Goal: Task Accomplishment & Management: Manage account settings

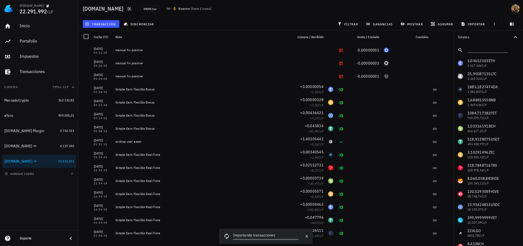
scroll to position [50, 0]
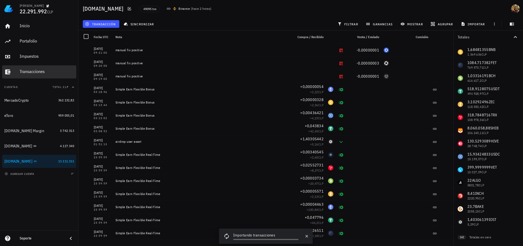
click at [36, 69] on div "Transacciones" at bounding box center [47, 71] width 54 height 5
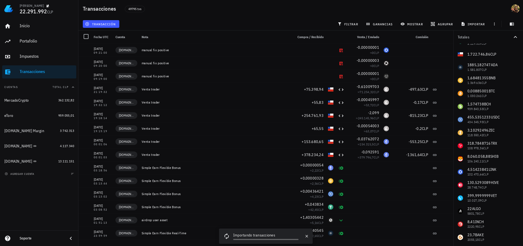
scroll to position [90, 0]
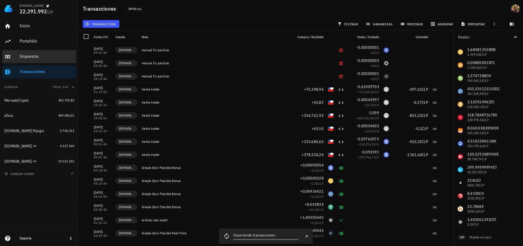
click at [35, 58] on div "Impuestos" at bounding box center [47, 56] width 54 height 5
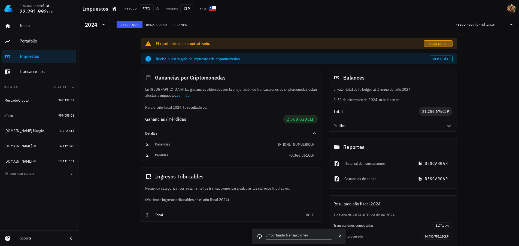
click at [437, 45] on span "Recalcular" at bounding box center [438, 44] width 22 height 4
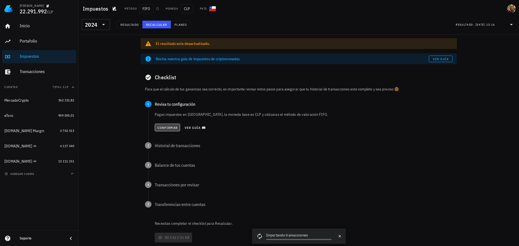
click at [169, 126] on span "Confirmar" at bounding box center [167, 128] width 20 height 4
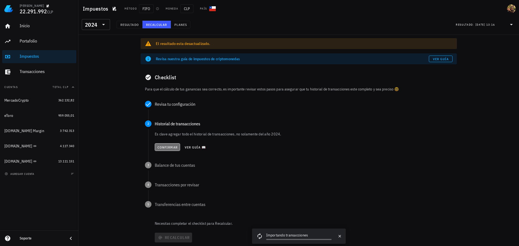
click at [172, 147] on span "Confirmar" at bounding box center [167, 147] width 20 height 4
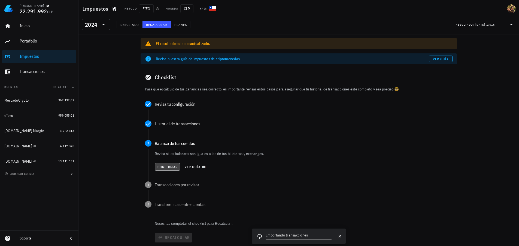
click at [171, 168] on span "Confirmar" at bounding box center [167, 167] width 20 height 4
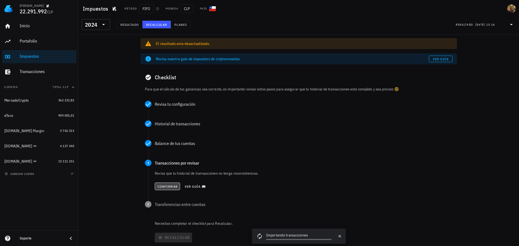
click at [171, 188] on span "Confirmar" at bounding box center [167, 186] width 20 height 4
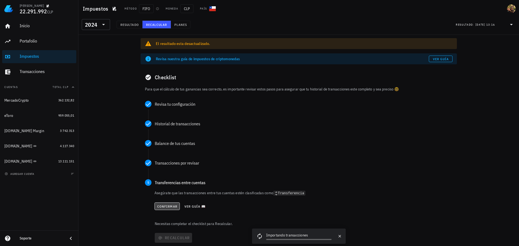
click at [169, 208] on button "Confirmar" at bounding box center [166, 206] width 25 height 8
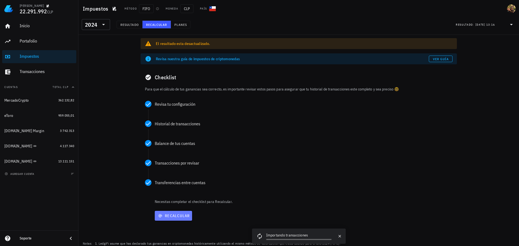
click at [171, 220] on button "Recalcular" at bounding box center [173, 216] width 37 height 10
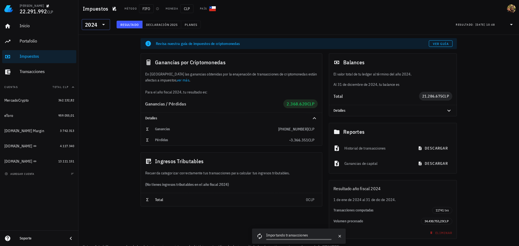
click at [103, 26] on icon at bounding box center [103, 24] width 7 height 7
click at [96, 39] on div "2025" at bounding box center [96, 38] width 20 height 4
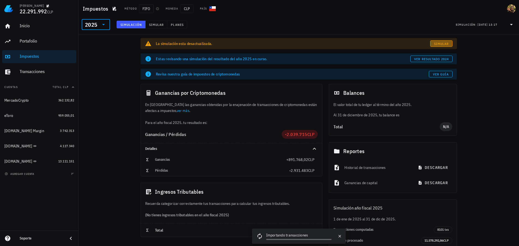
click at [439, 45] on span "Simular" at bounding box center [441, 44] width 15 height 4
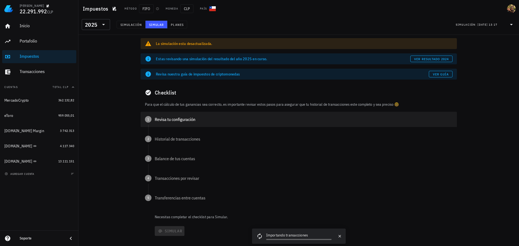
click at [159, 114] on div "1 Revisa tu configuración" at bounding box center [299, 119] width 316 height 15
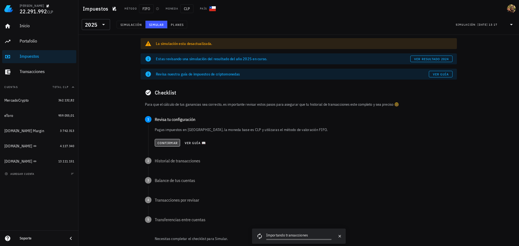
click at [173, 145] on button "Confirmar" at bounding box center [167, 143] width 25 height 8
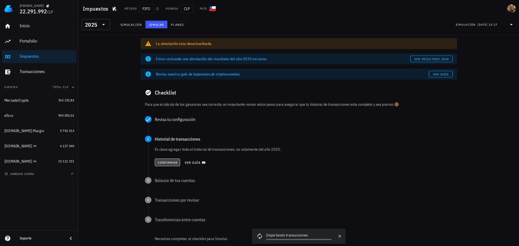
click at [168, 161] on span "Confirmar" at bounding box center [167, 162] width 20 height 4
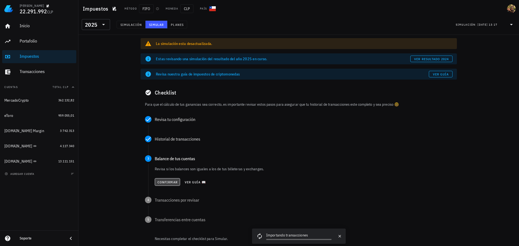
click at [169, 183] on span "Confirmar" at bounding box center [167, 182] width 20 height 4
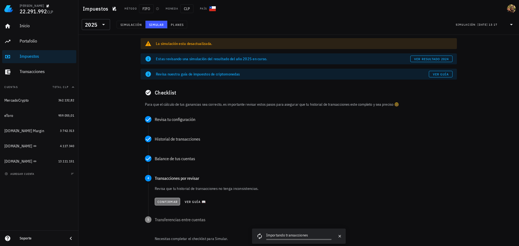
click at [171, 202] on span "Confirmar" at bounding box center [167, 202] width 20 height 4
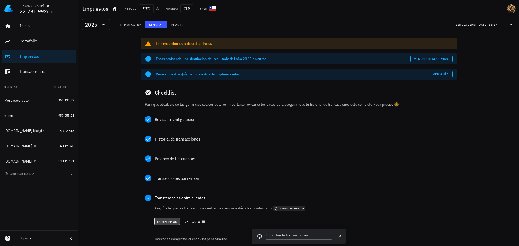
click at [169, 221] on span "Confirmar" at bounding box center [167, 222] width 20 height 4
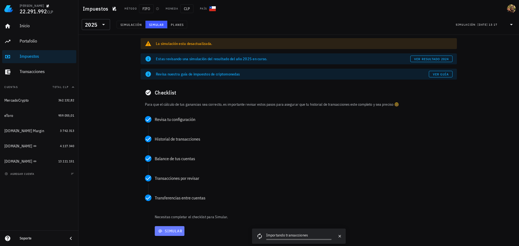
click at [178, 230] on span "Simular" at bounding box center [169, 231] width 25 height 5
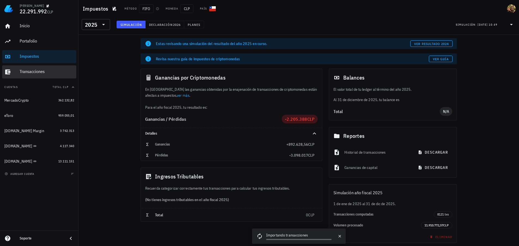
click at [25, 71] on div "Transacciones" at bounding box center [47, 71] width 54 height 5
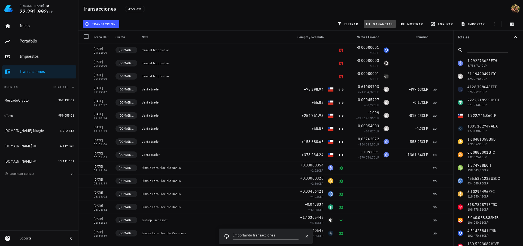
click at [377, 24] on span "ganancias" at bounding box center [380, 24] width 26 height 4
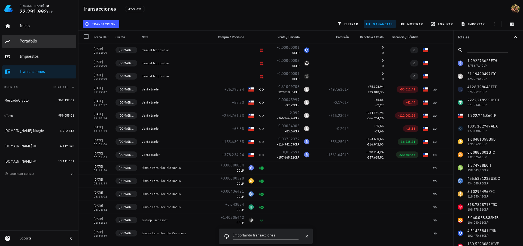
click at [30, 42] on div "Portafolio" at bounding box center [47, 40] width 54 height 5
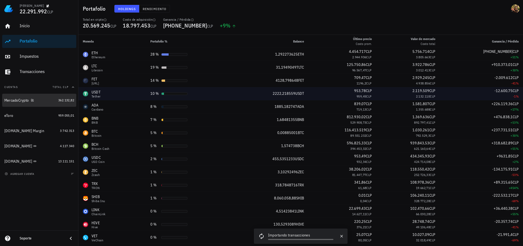
click at [21, 102] on div "MercadoCrypto" at bounding box center [16, 100] width 24 height 5
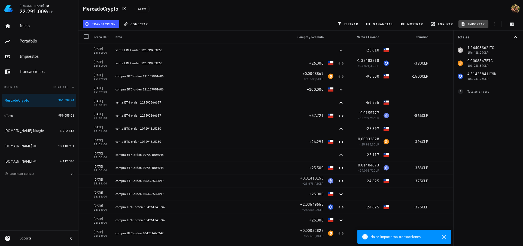
click at [471, 23] on span "importar" at bounding box center [473, 24] width 23 height 4
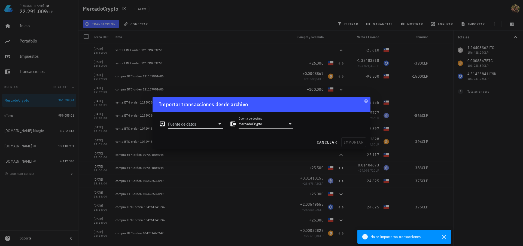
click at [202, 125] on input "Fuente de datos" at bounding box center [191, 124] width 47 height 9
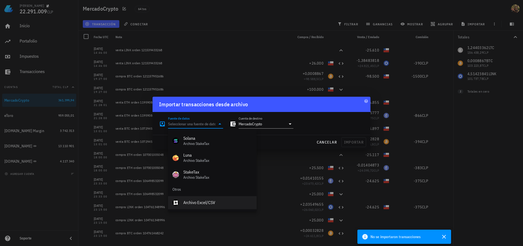
click at [204, 202] on div "Archivo Excel/CSV" at bounding box center [217, 202] width 69 height 5
type input "Archivo Excel/CSV"
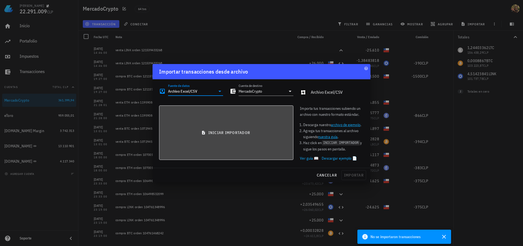
click at [235, 134] on span "iniciar importador" at bounding box center [226, 132] width 125 height 5
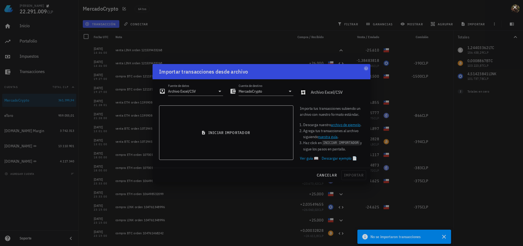
click at [516, 9] on button at bounding box center [514, 6] width 5 height 5
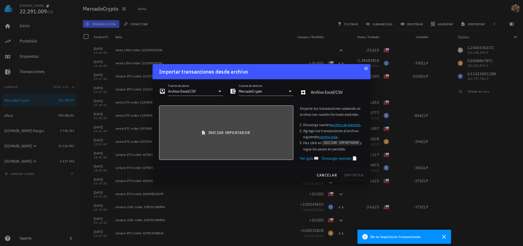
click at [232, 126] on button "iniciar importador" at bounding box center [226, 132] width 134 height 54
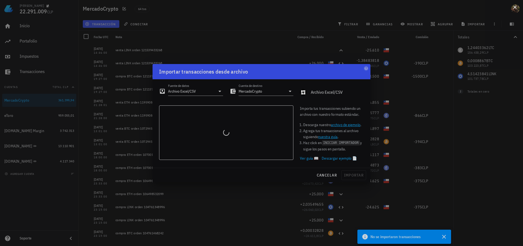
click at [514, 6] on button at bounding box center [514, 6] width 5 height 5
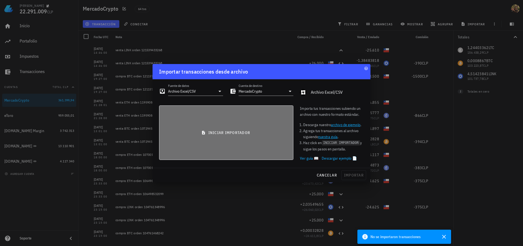
click at [207, 143] on button "iniciar importador" at bounding box center [226, 132] width 134 height 54
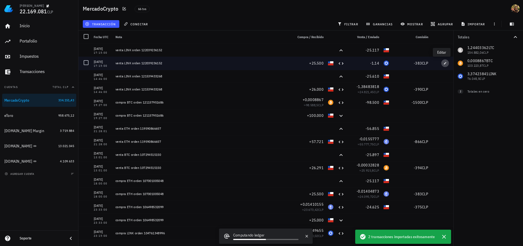
click at [443, 63] on icon "button" at bounding box center [444, 63] width 3 height 3
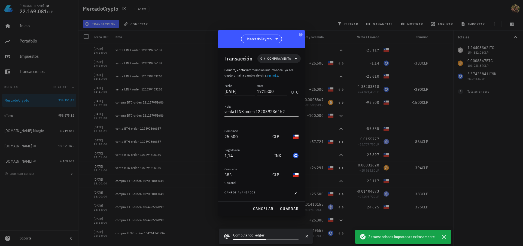
click at [244, 156] on input "1,14" at bounding box center [247, 155] width 46 height 9
click at [293, 207] on span "guardar" at bounding box center [289, 208] width 19 height 5
type input "1,14"
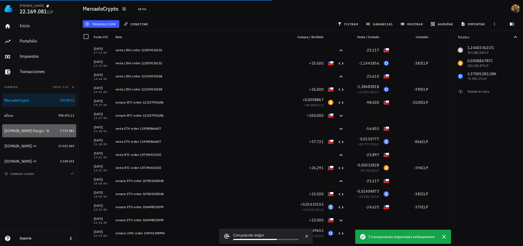
click at [20, 131] on div "[DOMAIN_NAME] Margin" at bounding box center [24, 131] width 40 height 5
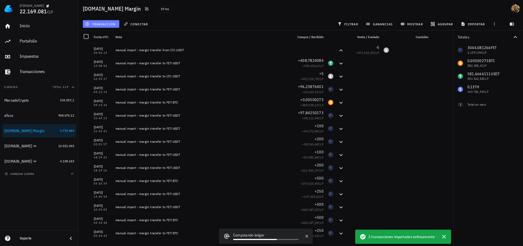
click at [96, 23] on span "transacción" at bounding box center [101, 24] width 30 height 4
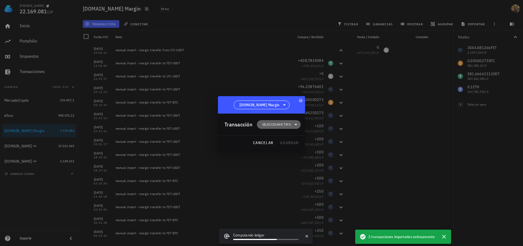
click at [285, 124] on span "Seleccionar tipo" at bounding box center [276, 124] width 29 height 5
click at [262, 84] on div at bounding box center [261, 123] width 523 height 246
click at [265, 142] on span "cancelar" at bounding box center [263, 142] width 20 height 5
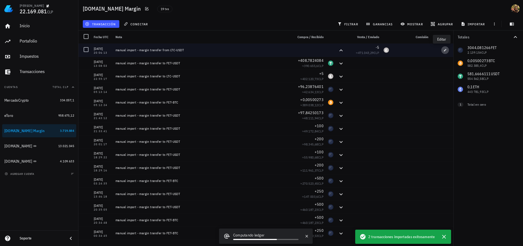
click at [444, 49] on span "button" at bounding box center [445, 49] width 8 height 3
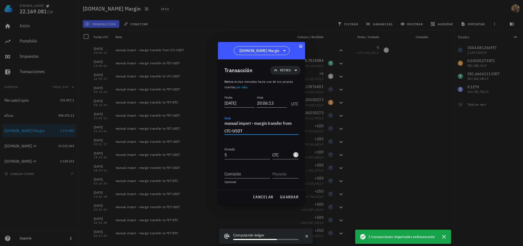
drag, startPoint x: 224, startPoint y: 123, endPoint x: 251, endPoint y: 132, distance: 28.3
click at [251, 132] on textarea "manual import - margin transfer from LTC-USDT" at bounding box center [261, 126] width 74 height 15
click at [266, 197] on span "cancelar" at bounding box center [263, 196] width 20 height 5
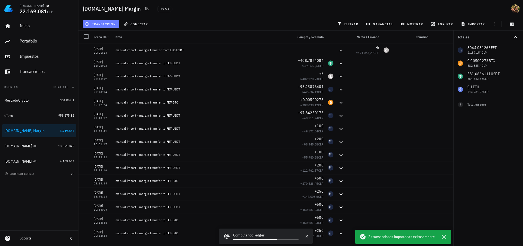
click at [94, 22] on span "transacción" at bounding box center [101, 24] width 30 height 4
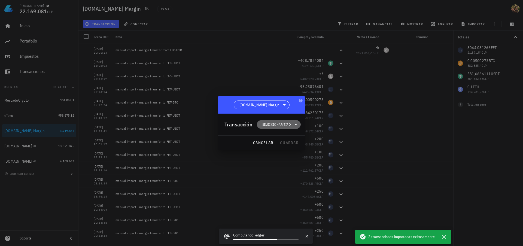
click at [278, 126] on span "Seleccionar tipo" at bounding box center [276, 124] width 29 height 5
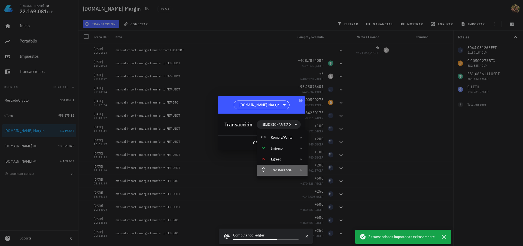
click at [287, 169] on div "Transferencia" at bounding box center [281, 170] width 21 height 4
click at [330, 173] on div "Depósito" at bounding box center [338, 172] width 32 height 4
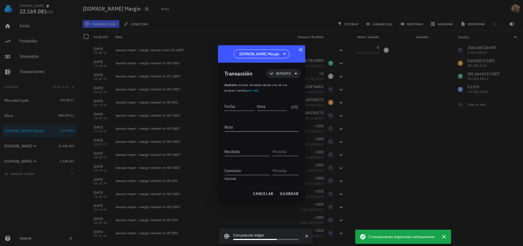
click at [237, 125] on textarea "Nota" at bounding box center [261, 127] width 74 height 9
paste textarea "manual import - margin transfer from LTC-USDT"
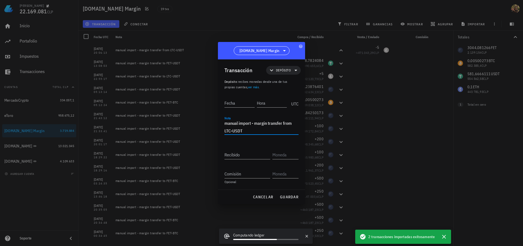
drag, startPoint x: 242, startPoint y: 131, endPoint x: 222, endPoint y: 130, distance: 19.9
click at [222, 130] on div "Transacción Depósito Depósito : recibes monedas desde una de tus propias cuenta…" at bounding box center [261, 124] width 87 height 130
type textarea "manual import - margin transfer from FET-BTC"
click at [233, 100] on div "Fecha" at bounding box center [239, 103] width 30 height 9
type input "[DATE]"
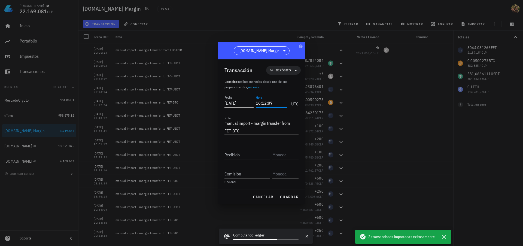
type input "16:12:07"
click at [238, 153] on div "Recibido" at bounding box center [247, 154] width 46 height 9
type input "1.000"
click at [282, 157] on input "text" at bounding box center [284, 154] width 25 height 9
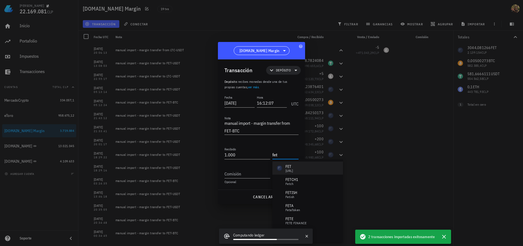
click at [302, 170] on div "FET [URL]" at bounding box center [307, 168] width 71 height 13
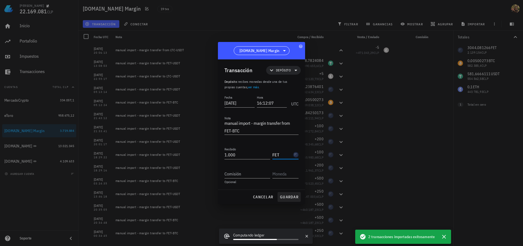
type input "FET"
click at [290, 196] on span "guardar" at bounding box center [289, 196] width 19 height 5
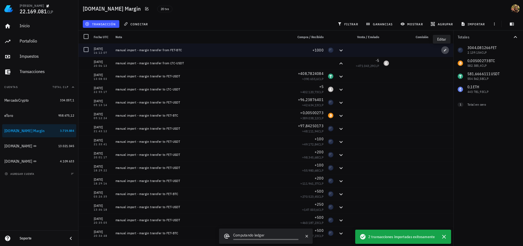
click at [443, 50] on icon "button" at bounding box center [444, 49] width 3 height 3
type input "[DATE]"
type input "16:12:07"
type textarea "manual import - margin transfer from FET-BTC"
type input "1.000"
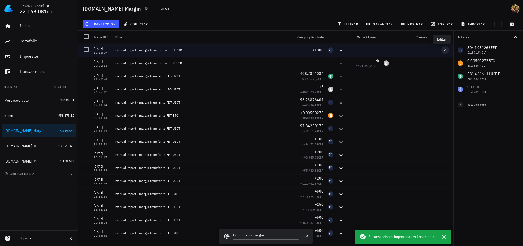
type input "FET"
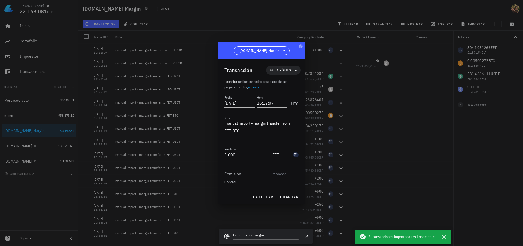
click at [249, 132] on textarea "manual import - margin transfer from FET-BTC" at bounding box center [261, 126] width 74 height 15
click at [249, 131] on textarea "manual import - margin transfer from FET-BTC" at bounding box center [261, 126] width 74 height 15
click at [257, 195] on span "cancelar" at bounding box center [263, 196] width 20 height 5
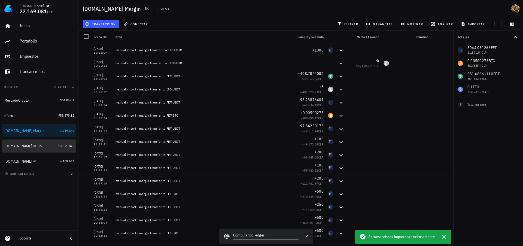
click at [16, 147] on div "[DOMAIN_NAME]" at bounding box center [18, 146] width 28 height 5
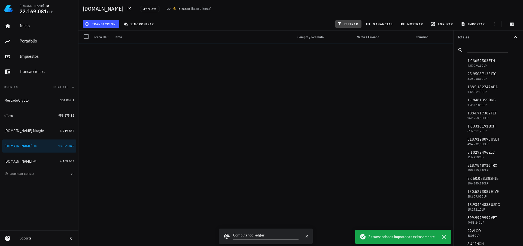
click at [352, 24] on span "filtrar" at bounding box center [349, 24] width 20 height 4
click at [516, 38] on icon "button" at bounding box center [515, 37] width 7 height 7
click at [444, 236] on icon "button" at bounding box center [444, 237] width 4 height 4
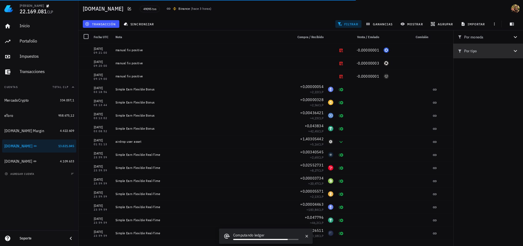
click at [516, 52] on icon "button" at bounding box center [515, 51] width 7 height 7
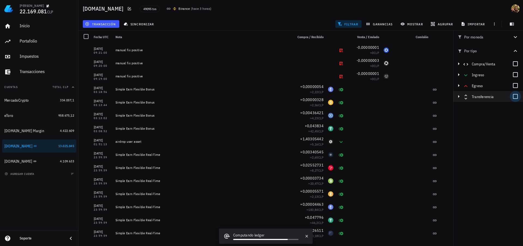
click at [518, 97] on div at bounding box center [515, 96] width 9 height 9
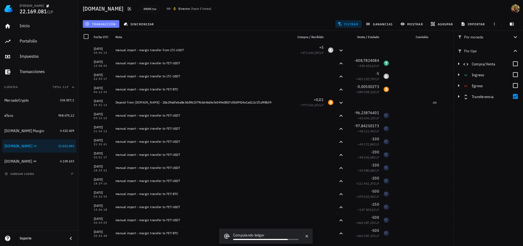
click at [104, 24] on span "transacción" at bounding box center [101, 24] width 30 height 4
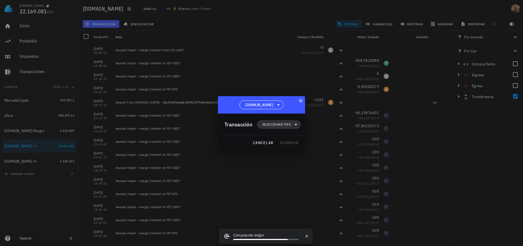
click at [288, 126] on span "Seleccionar tipo" at bounding box center [276, 124] width 29 height 5
click at [286, 167] on div "Transferencia" at bounding box center [282, 170] width 51 height 11
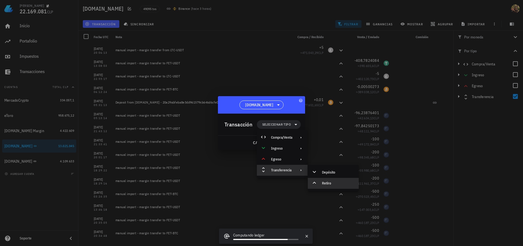
click at [321, 182] on div "Retiro" at bounding box center [333, 183] width 51 height 11
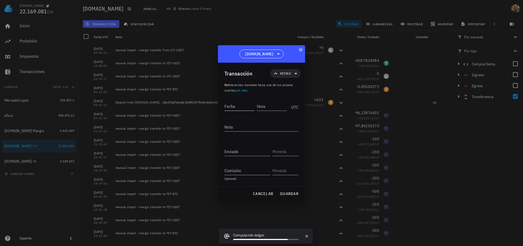
click at [234, 107] on div "Fecha" at bounding box center [239, 106] width 30 height 9
type input "[DATE]"
click at [261, 107] on div "Hora" at bounding box center [272, 106] width 29 height 9
type input "16:12:07"
click at [229, 130] on textarea "Nota" at bounding box center [261, 127] width 74 height 9
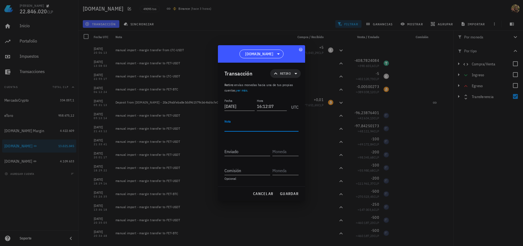
paste textarea "manual import - margin transfer from FET-BTC"
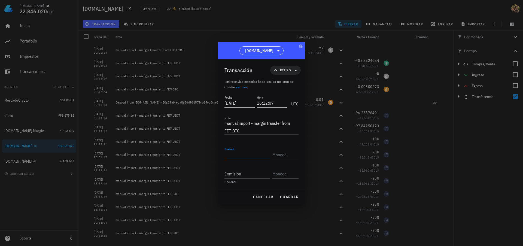
click at [250, 153] on input "Enviado" at bounding box center [247, 154] width 46 height 9
click at [287, 126] on textarea "manual import - margin transfer from FET-BTC" at bounding box center [261, 126] width 74 height 15
type textarea "manual import - margin transfer to FET-BTC"
click at [253, 154] on input "Enviado" at bounding box center [247, 154] width 46 height 9
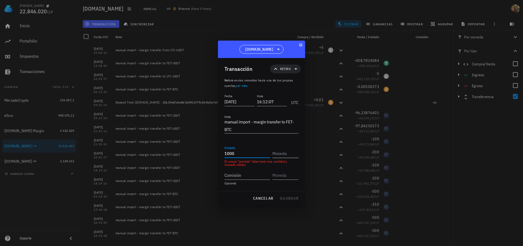
click at [289, 151] on input "text" at bounding box center [284, 153] width 25 height 9
type input "1.000"
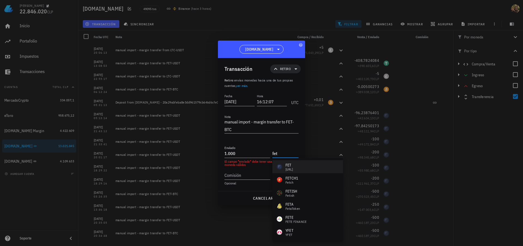
click at [292, 163] on div "FET" at bounding box center [288, 164] width 7 height 5
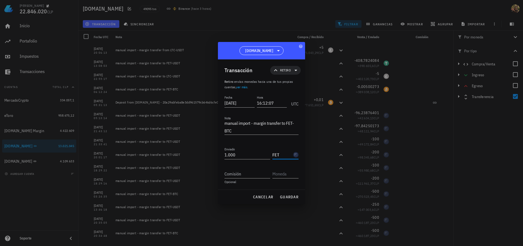
type input "FET"
click at [287, 196] on span "guardar" at bounding box center [289, 196] width 19 height 5
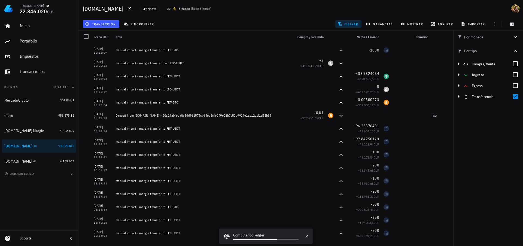
click at [490, 160] on div "Por moneda 1,03652503 ETH 4.599.911 CLP 25,95087135 LTC 3.230.881 CLP 1885,1827…" at bounding box center [488, 138] width 70 height 215
drag, startPoint x: 49, startPoint y: 130, endPoint x: 246, endPoint y: 176, distance: 202.5
click at [49, 130] on div "[DOMAIN_NAME] Margin" at bounding box center [30, 130] width 53 height 5
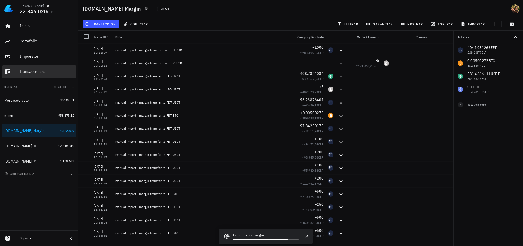
click at [49, 70] on div "Transacciones" at bounding box center [47, 71] width 54 height 5
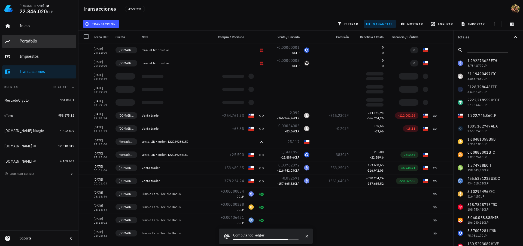
click at [38, 42] on div "Portafolio" at bounding box center [47, 40] width 54 height 5
